Goal: Task Accomplishment & Management: Use online tool/utility

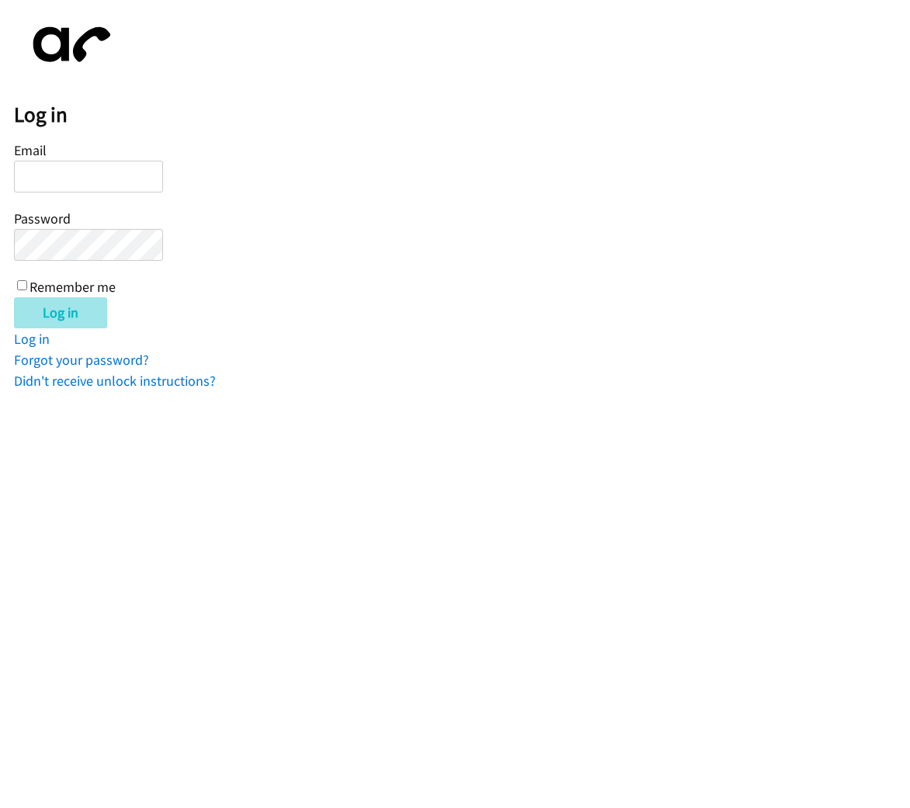
type input "[EMAIL_ADDRESS][DOMAIN_NAME]"
click at [61, 304] on input "Log in" at bounding box center [60, 312] width 93 height 31
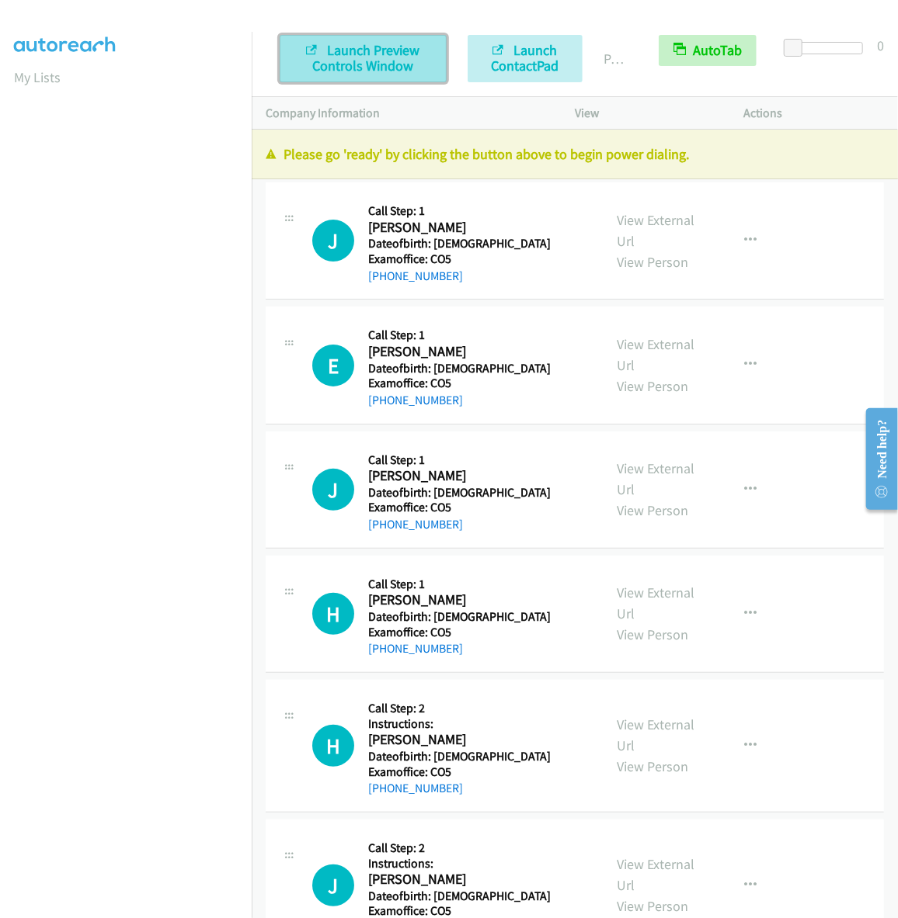
click at [356, 70] on span "Launch Preview Controls Window" at bounding box center [366, 57] width 107 height 33
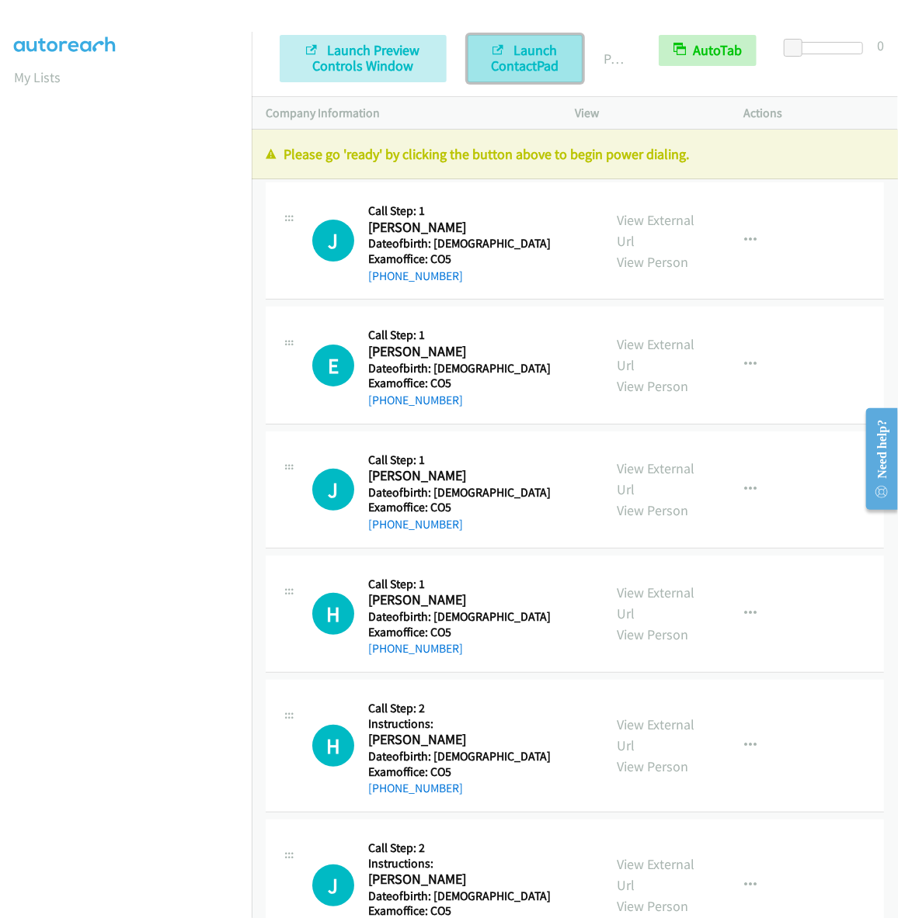
click at [531, 63] on span "Launch ContactPad" at bounding box center [525, 57] width 68 height 33
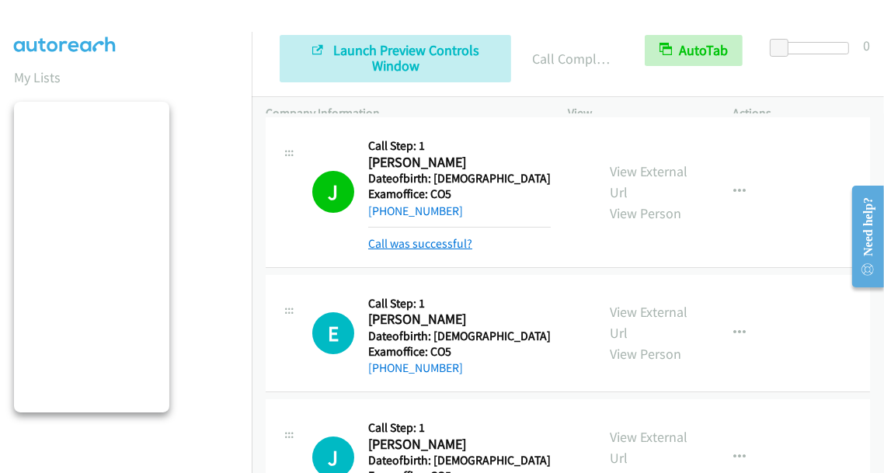
click at [404, 248] on link "Call was successful?" at bounding box center [420, 243] width 104 height 15
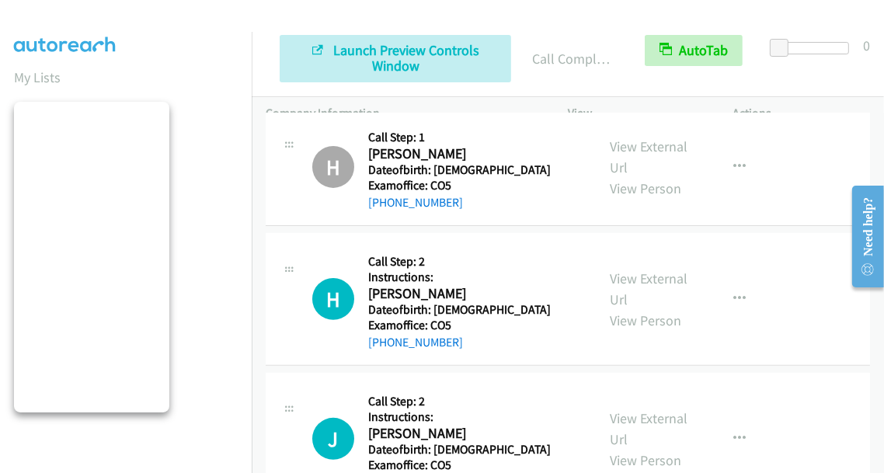
scroll to position [401, 0]
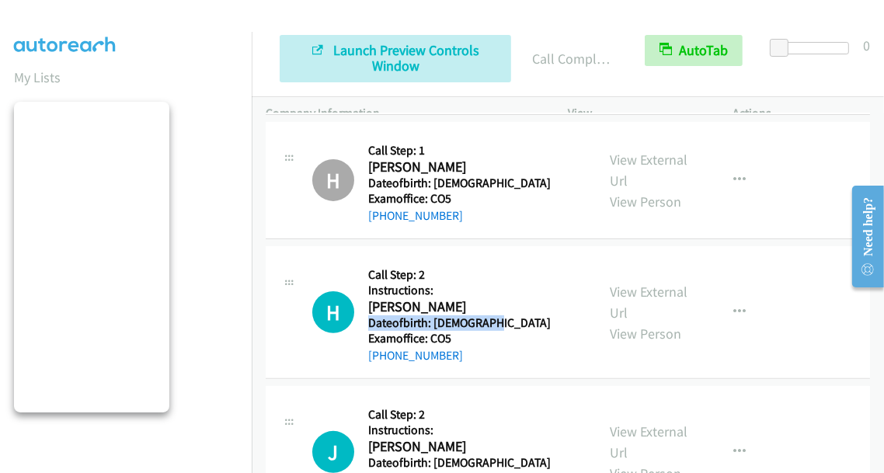
drag, startPoint x: 493, startPoint y: 322, endPoint x: 369, endPoint y: 319, distance: 124.3
click at [369, 319] on div "H Callback Scheduled Call Step: 2 Instructions: Heather Cavalli America/Denver …" at bounding box center [446, 312] width 269 height 104
click at [548, 319] on div "H Callback Scheduled Call Step: 2 Instructions: Heather Cavalli America/Denver …" at bounding box center [446, 312] width 269 height 104
drag, startPoint x: 539, startPoint y: 319, endPoint x: 476, endPoint y: 269, distance: 80.1
click at [476, 269] on div "H Callback Scheduled Call Step: 2 Instructions: Heather Cavalli America/Denver …" at bounding box center [446, 312] width 269 height 104
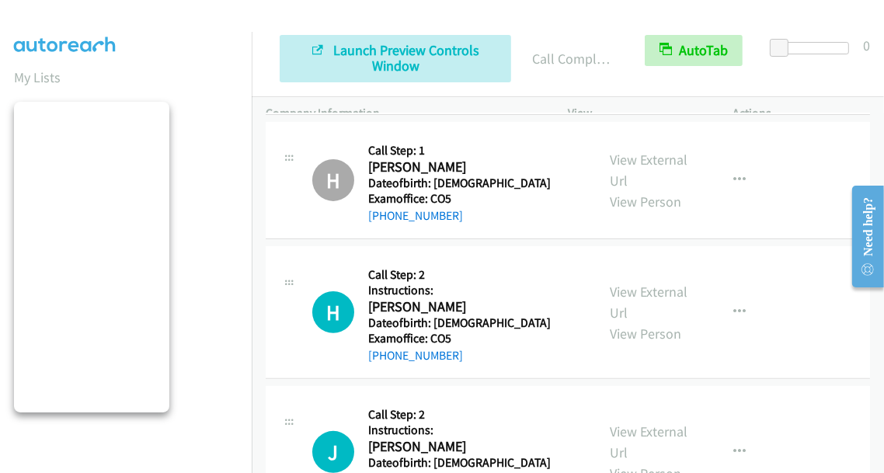
click at [513, 313] on div "H Callback Scheduled Call Step: 2 Instructions: Heather Cavalli America/Denver …" at bounding box center [446, 312] width 269 height 104
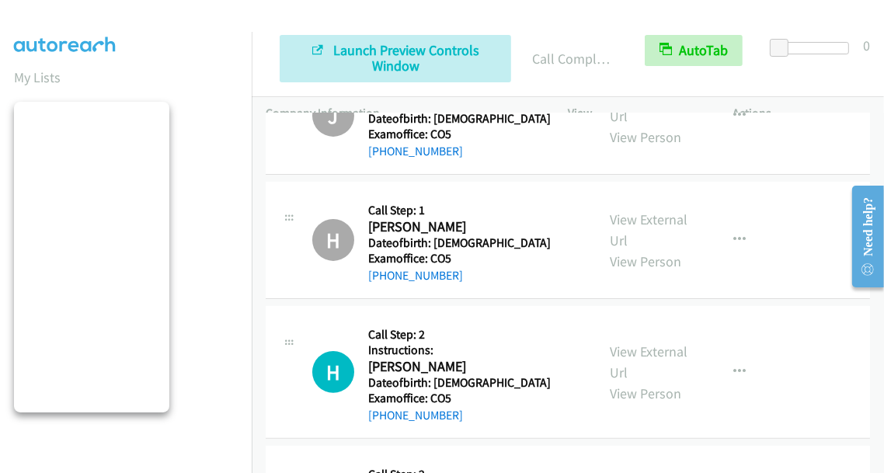
scroll to position [407, 0]
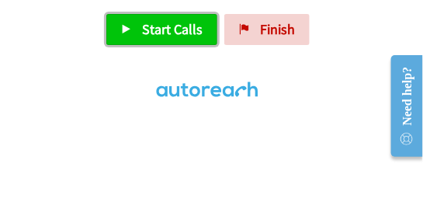
click at [148, 39] on link "Start Calls" at bounding box center [161, 29] width 111 height 31
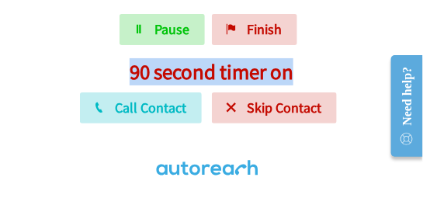
drag, startPoint x: 127, startPoint y: 72, endPoint x: 301, endPoint y: 68, distance: 174.0
click at [301, 68] on h2 "90 second timer on" at bounding box center [211, 72] width 423 height 26
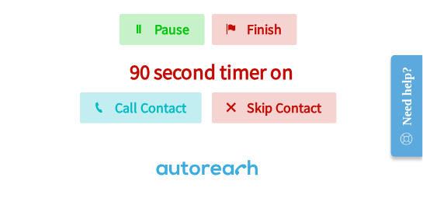
click at [373, 140] on div at bounding box center [208, 153] width 416 height 60
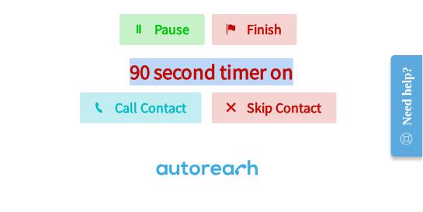
drag, startPoint x: 300, startPoint y: 72, endPoint x: 117, endPoint y: 70, distance: 183.2
click at [117, 70] on h2 "90 second timer on" at bounding box center [211, 72] width 423 height 26
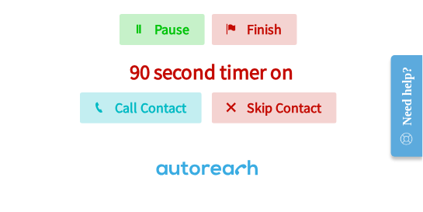
click at [306, 74] on h2 "90 second timer on" at bounding box center [211, 72] width 423 height 26
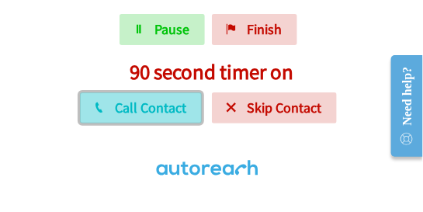
click at [152, 111] on span "Call Contact" at bounding box center [151, 108] width 71 height 18
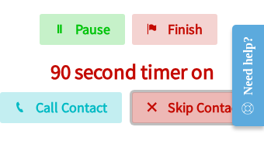
click at [148, 111] on icon at bounding box center [152, 108] width 11 height 11
click at [194, 100] on span "Skip Contact" at bounding box center [205, 108] width 75 height 18
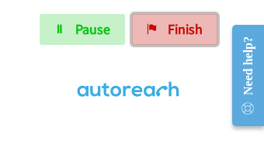
click at [176, 26] on span "Finish" at bounding box center [185, 29] width 35 height 18
